Goal: Feedback & Contribution: Submit feedback/report problem

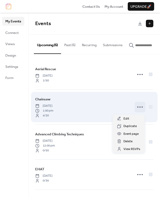
click at [139, 107] on icon at bounding box center [140, 107] width 9 height 9
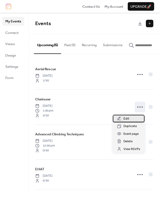
click at [126, 120] on span "Edit" at bounding box center [127, 118] width 6 height 5
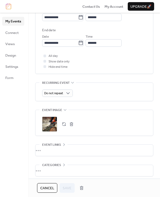
scroll to position [210, 0]
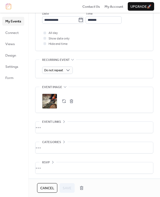
click at [76, 169] on div "•••" at bounding box center [95, 168] width 118 height 11
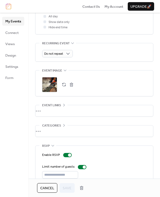
scroll to position [236, 0]
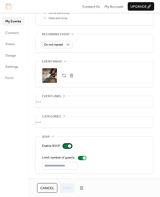
click at [68, 146] on div at bounding box center [69, 146] width 3 height 3
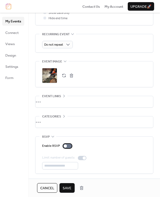
click at [68, 146] on div at bounding box center [67, 146] width 9 height 4
click at [50, 137] on div "RSVP" at bounding box center [48, 136] width 17 height 5
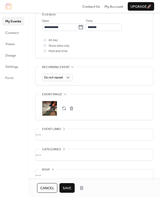
scroll to position [210, 0]
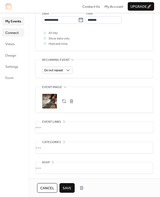
click at [10, 32] on span "Connect" at bounding box center [11, 32] width 13 height 5
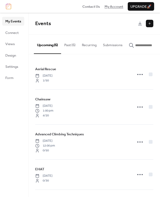
click at [118, 7] on span "My Account" at bounding box center [114, 6] width 19 height 5
click at [20, 33] on link "Connect" at bounding box center [13, 32] width 22 height 9
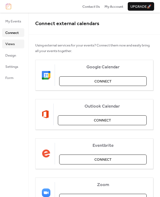
click at [18, 48] on link "Views" at bounding box center [13, 44] width 22 height 9
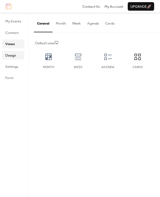
click at [19, 53] on link "Design" at bounding box center [13, 55] width 22 height 9
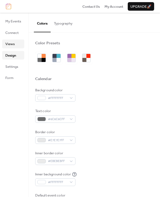
click at [18, 41] on link "Views" at bounding box center [13, 44] width 22 height 9
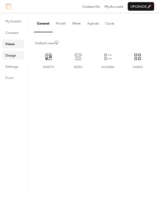
click at [21, 58] on link "Design" at bounding box center [13, 55] width 22 height 9
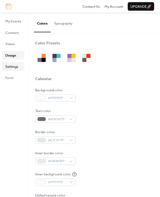
click at [19, 70] on link "Settings" at bounding box center [13, 66] width 22 height 9
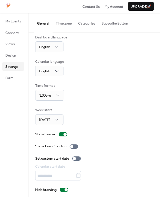
scroll to position [9, 0]
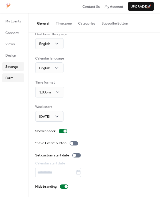
click at [17, 75] on link "Form" at bounding box center [13, 78] width 22 height 9
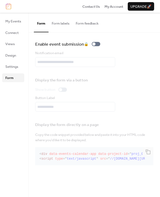
click at [63, 27] on button "Form labels" at bounding box center [61, 22] width 24 height 19
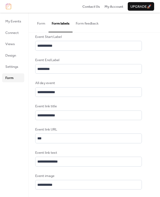
scroll to position [1, 0]
click at [80, 21] on button "Form feedback" at bounding box center [87, 22] width 29 height 19
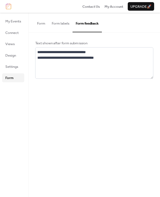
click at [44, 25] on button "Form" at bounding box center [41, 22] width 15 height 19
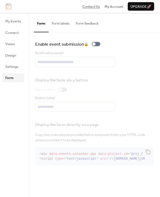
click at [83, 9] on span "Contact Us" at bounding box center [92, 6] width 18 height 5
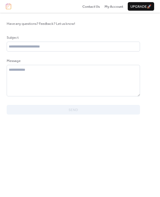
click at [75, 39] on div "Subject" at bounding box center [73, 37] width 133 height 5
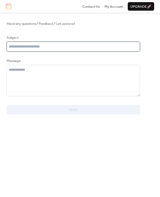
click at [73, 48] on input "text" at bounding box center [74, 47] width 134 height 10
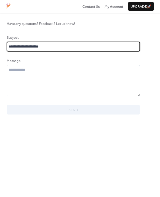
type input "**********"
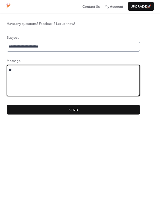
type textarea "*"
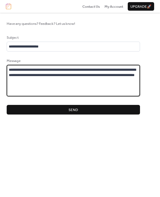
click at [35, 78] on textarea "**********" at bounding box center [74, 81] width 134 height 32
click at [34, 80] on textarea "**********" at bounding box center [74, 81] width 134 height 32
click at [65, 80] on textarea "**********" at bounding box center [74, 81] width 134 height 32
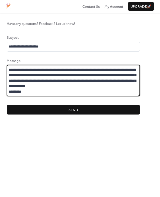
type textarea "**********"
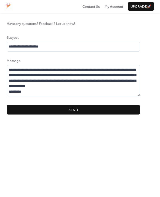
click at [57, 110] on button "Send" at bounding box center [74, 110] width 134 height 10
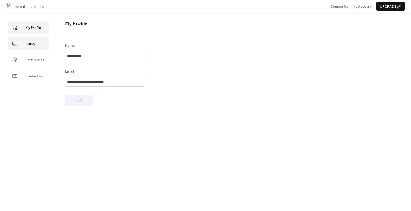
click at [28, 39] on link "Billing" at bounding box center [28, 43] width 41 height 13
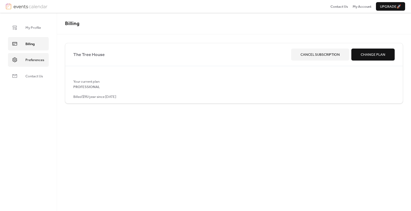
click at [42, 60] on span "Preferences" at bounding box center [34, 59] width 19 height 5
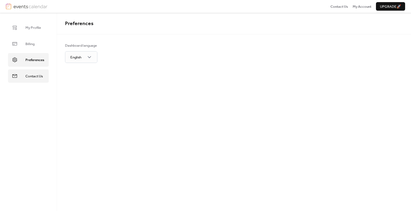
click at [38, 72] on link "Contact Us" at bounding box center [28, 76] width 41 height 13
